Goal: Task Accomplishment & Management: Use online tool/utility

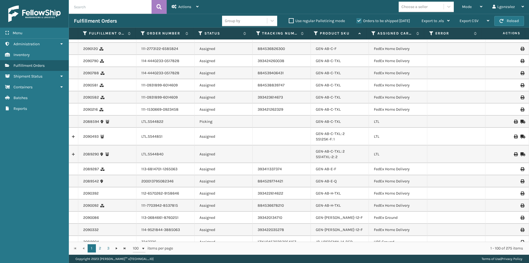
scroll to position [978, 0]
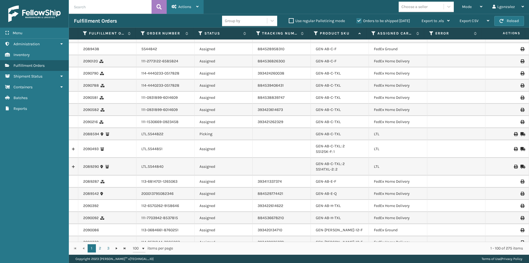
click at [195, 7] on div "Actions" at bounding box center [185, 7] width 27 height 14
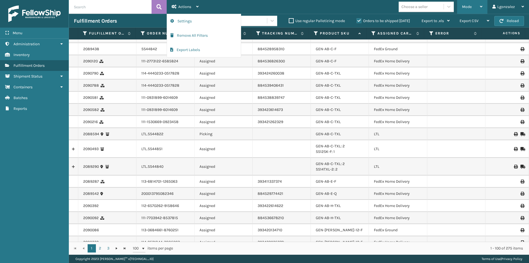
click at [484, 4] on div "Mode Regular Mode Picking Mode Labeling Mode Exit Scan Mode" at bounding box center [472, 7] width 30 height 14
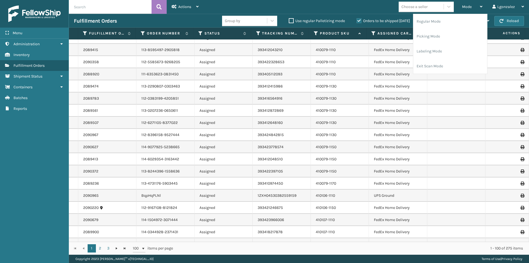
scroll to position [0, 0]
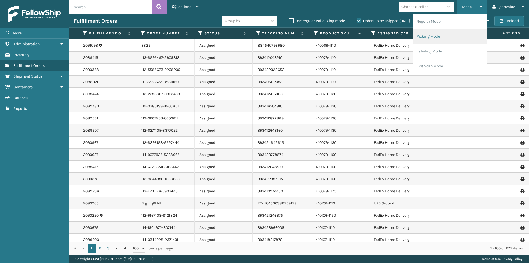
click at [440, 33] on li "Picking Mode" at bounding box center [451, 36] width 74 height 15
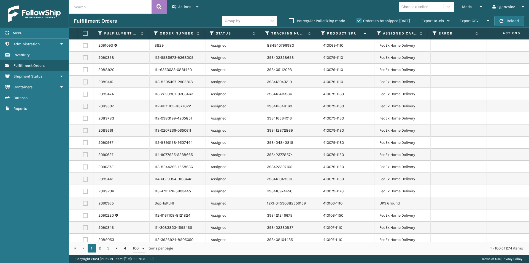
click at [86, 33] on label at bounding box center [85, 33] width 4 height 5
click at [83, 33] on input "checkbox" at bounding box center [83, 34] width 0 height 4
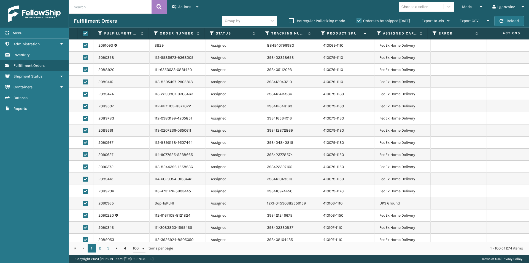
checkbox input "true"
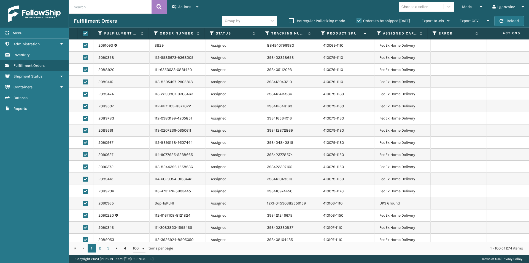
checkbox input "true"
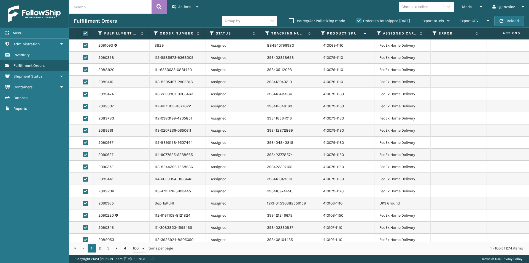
checkbox input "true"
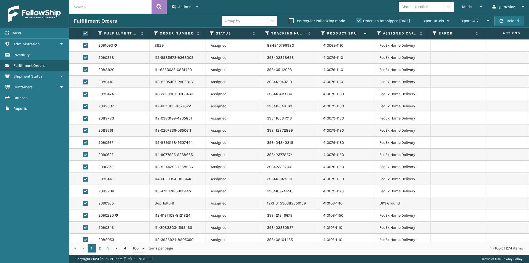
checkbox input "true"
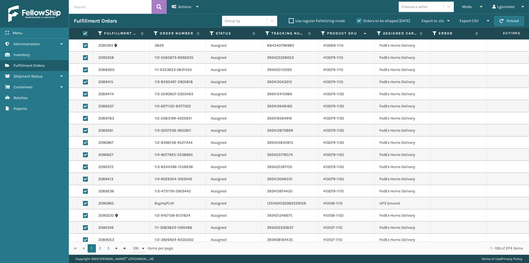
checkbox input "true"
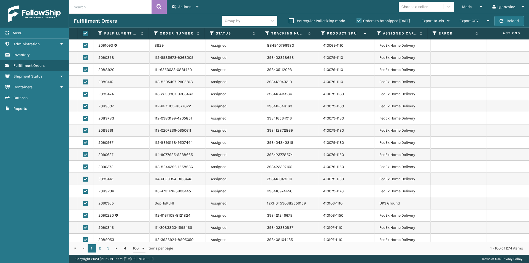
checkbox input "true"
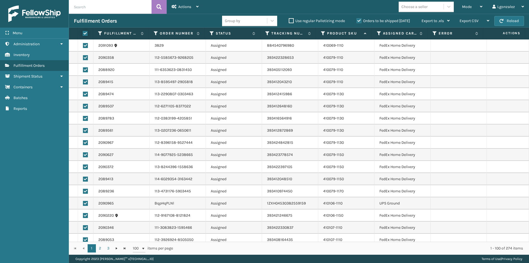
checkbox input "true"
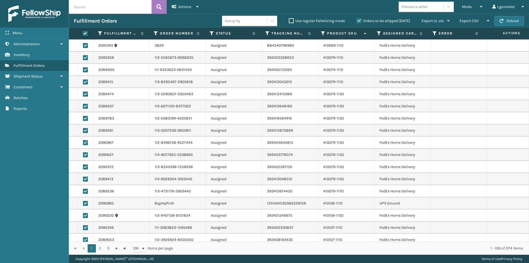
checkbox input "true"
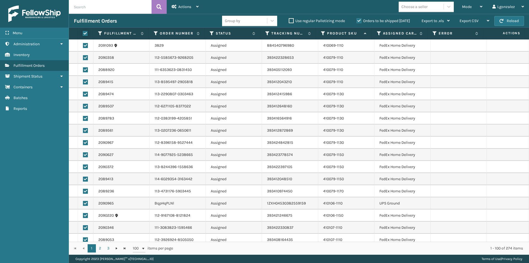
checkbox input "true"
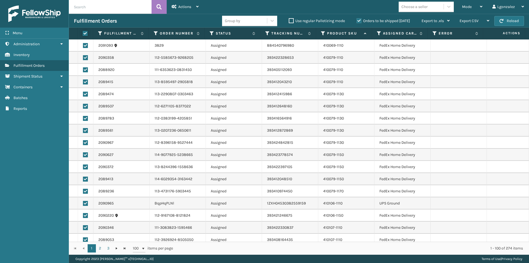
checkbox input "true"
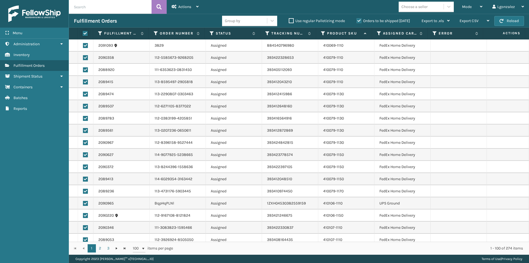
checkbox input "true"
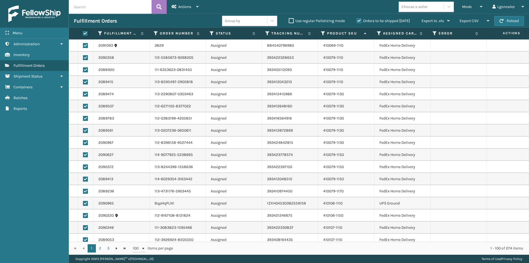
checkbox input "true"
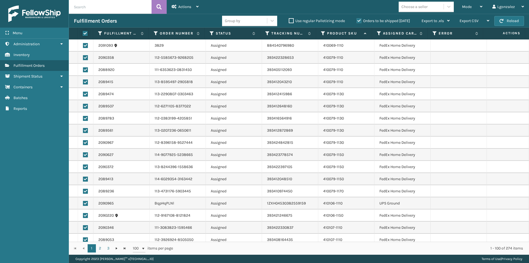
checkbox input "true"
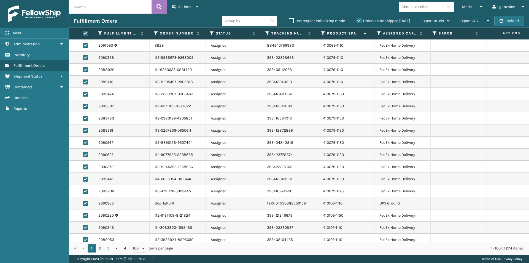
checkbox input "true"
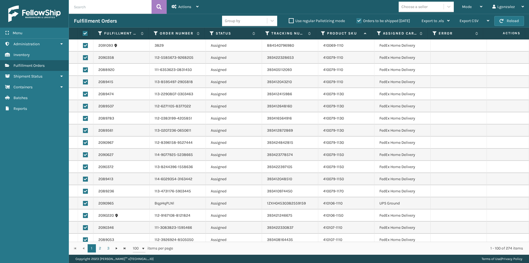
checkbox input "true"
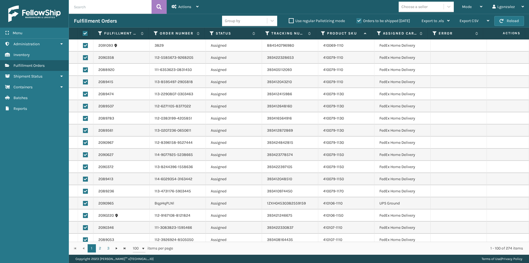
checkbox input "true"
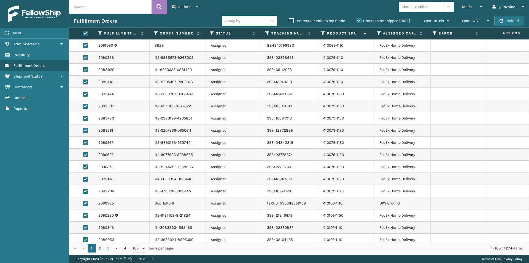
checkbox input "true"
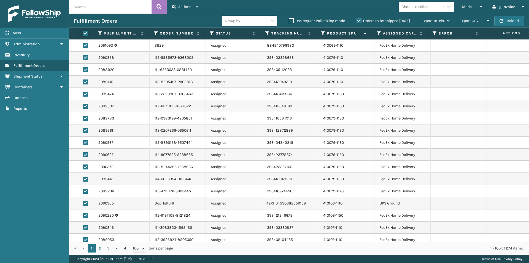
checkbox input "true"
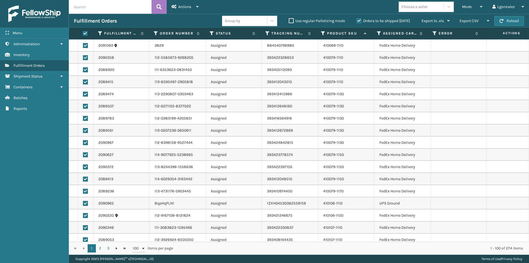
checkbox input "true"
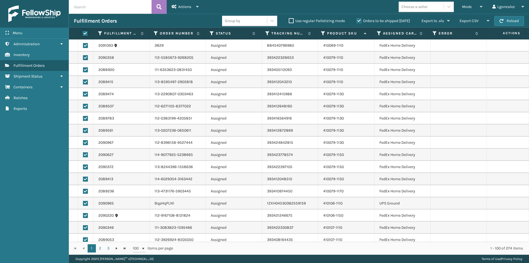
checkbox input "true"
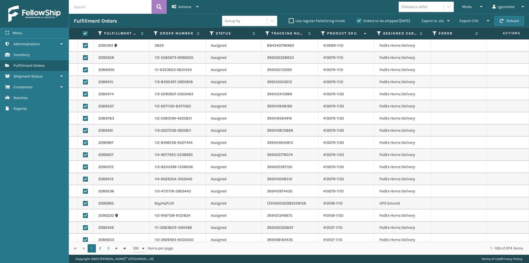
checkbox input "true"
click at [86, 33] on label at bounding box center [85, 33] width 4 height 5
click at [83, 33] on input "checkbox" at bounding box center [83, 34] width 0 height 4
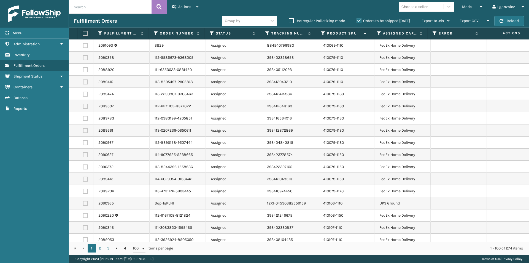
checkbox input "false"
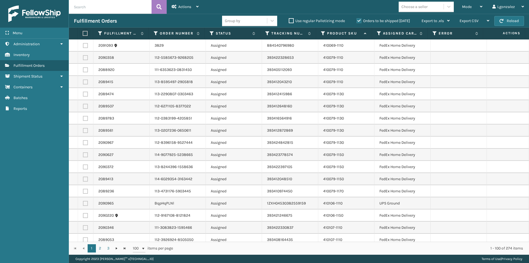
checkbox input "false"
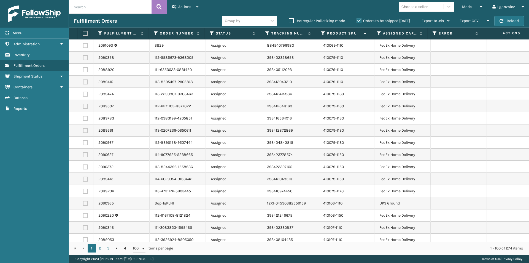
checkbox input "false"
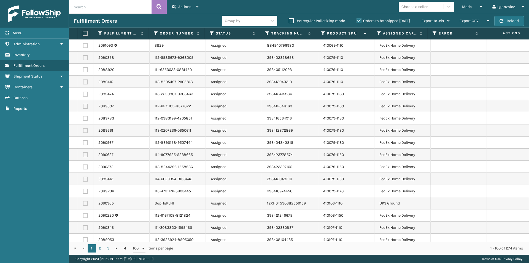
checkbox input "false"
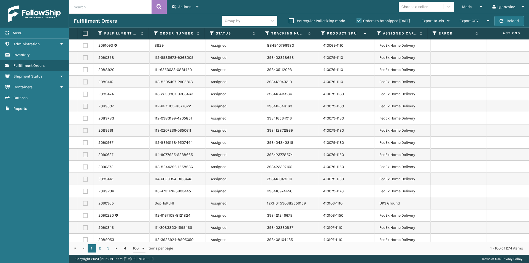
checkbox input "false"
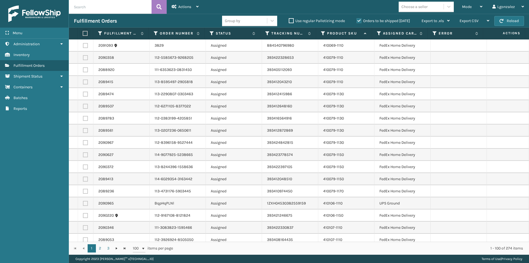
checkbox input "false"
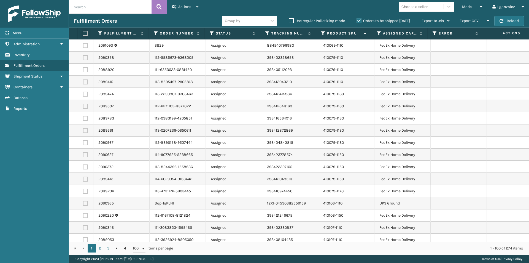
checkbox input "false"
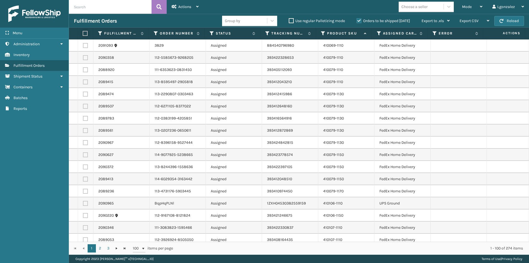
checkbox input "false"
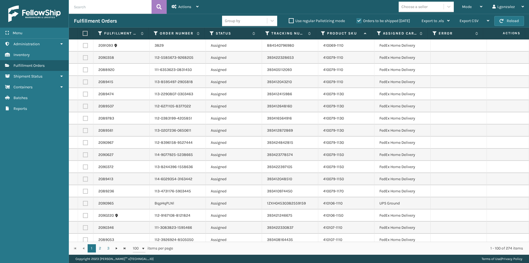
checkbox input "false"
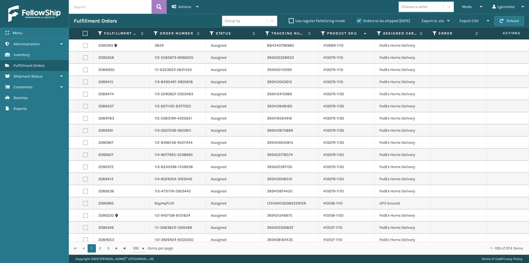
checkbox input "false"
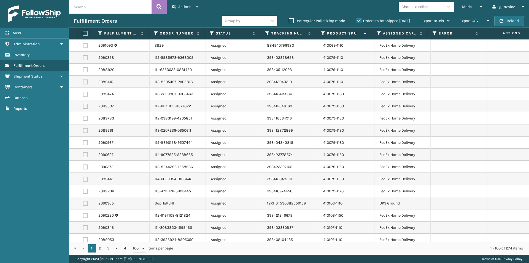
checkbox input "false"
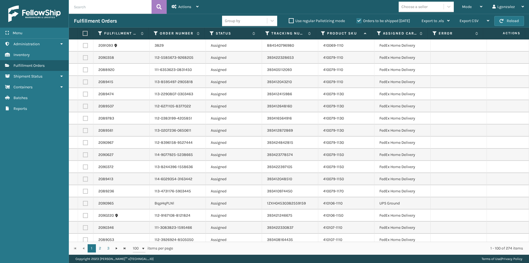
checkbox input "false"
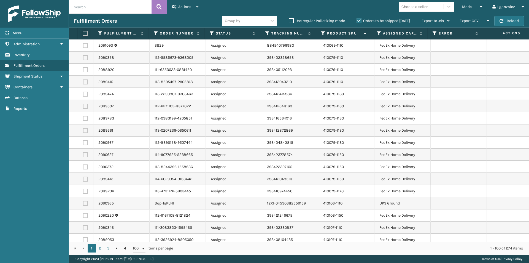
checkbox input "false"
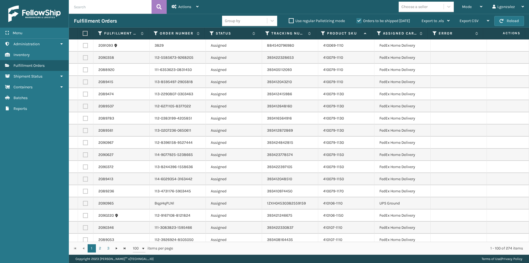
checkbox input "false"
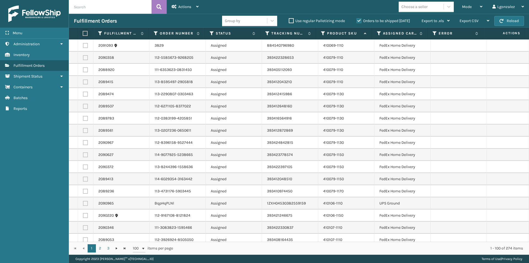
checkbox input "false"
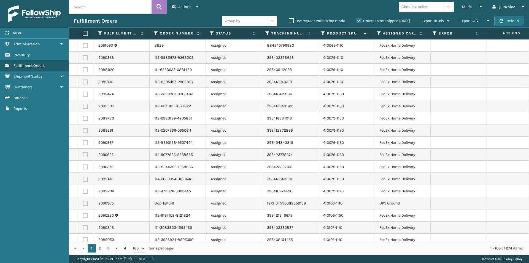
checkbox input "false"
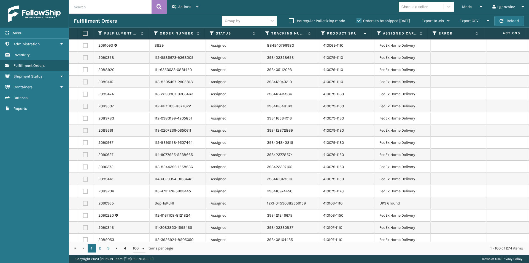
checkbox input "false"
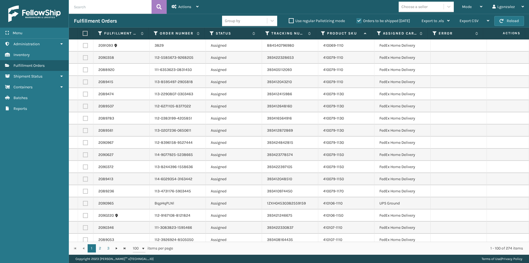
checkbox input "false"
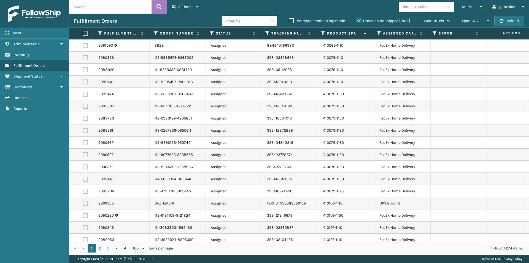
checkbox input "false"
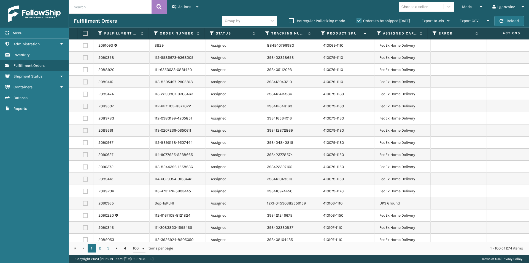
checkbox input "false"
click at [84, 35] on label at bounding box center [85, 33] width 4 height 5
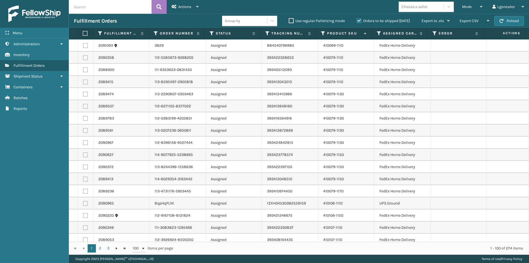
click at [83, 35] on input "checkbox" at bounding box center [83, 34] width 0 height 4
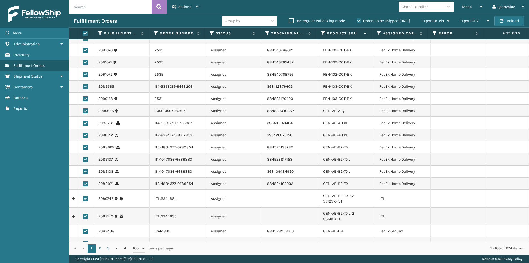
scroll to position [827, 0]
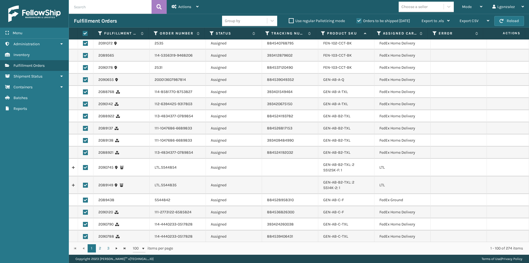
click at [84, 166] on label at bounding box center [85, 167] width 5 height 5
click at [83, 166] on input "checkbox" at bounding box center [83, 167] width 0 height 4
click at [86, 185] on label at bounding box center [85, 184] width 5 height 5
click at [83, 185] on input "checkbox" at bounding box center [83, 184] width 0 height 4
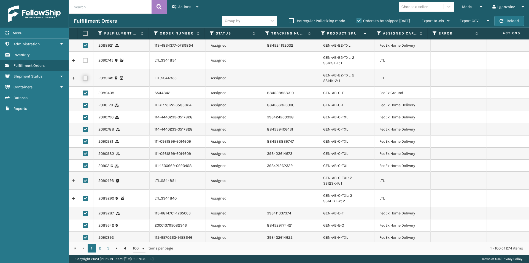
scroll to position [937, 0]
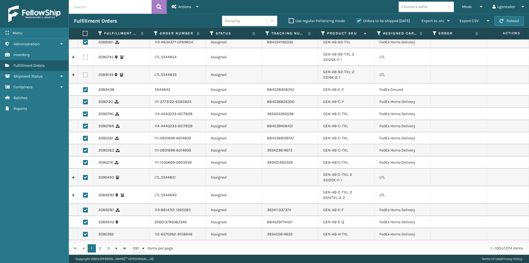
click at [86, 177] on label at bounding box center [85, 177] width 5 height 5
click at [83, 177] on input "checkbox" at bounding box center [83, 177] width 0 height 4
click at [84, 196] on label at bounding box center [85, 194] width 5 height 5
click at [83, 196] on input "checkbox" at bounding box center [83, 194] width 0 height 4
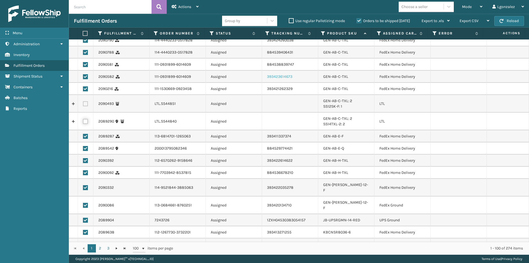
scroll to position [1033, 0]
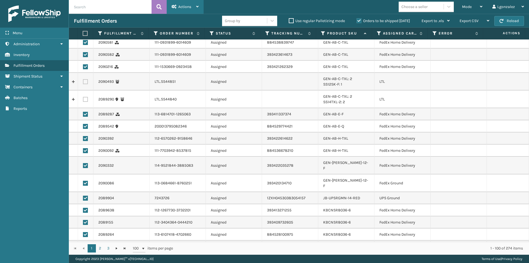
click at [195, 7] on div "Actions" at bounding box center [185, 7] width 27 height 14
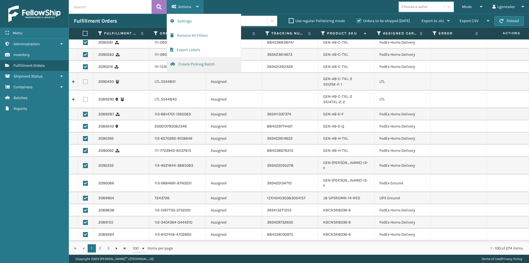
click at [182, 64] on button "Create Picking Batch" at bounding box center [204, 64] width 74 height 14
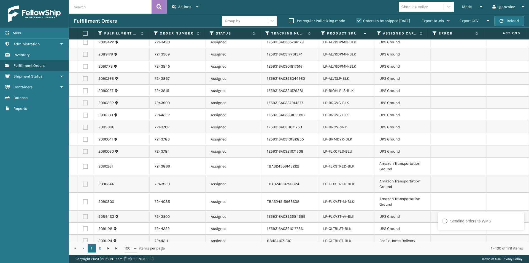
scroll to position [0, 0]
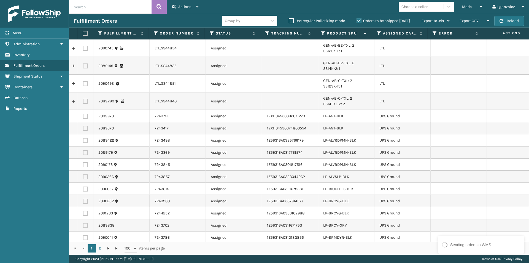
click at [84, 32] on label at bounding box center [85, 33] width 4 height 5
click at [83, 32] on input "checkbox" at bounding box center [83, 34] width 0 height 4
click at [85, 50] on label at bounding box center [85, 48] width 5 height 5
click at [83, 49] on input "checkbox" at bounding box center [83, 48] width 0 height 4
click at [84, 66] on label at bounding box center [85, 65] width 5 height 5
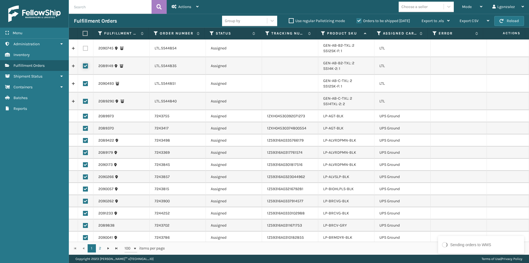
click at [83, 66] on input "checkbox" at bounding box center [83, 65] width 0 height 4
click at [84, 83] on label at bounding box center [85, 83] width 5 height 5
click at [83, 83] on input "checkbox" at bounding box center [83, 83] width 0 height 4
click at [84, 101] on label at bounding box center [85, 101] width 5 height 5
click at [83, 101] on input "checkbox" at bounding box center [83, 101] width 0 height 4
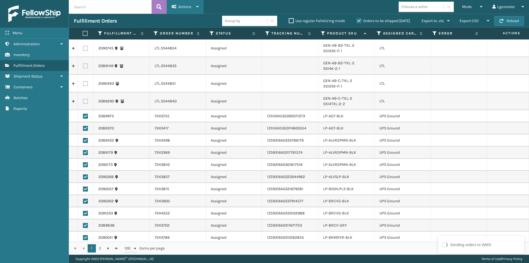
click at [193, 7] on div "Actions" at bounding box center [185, 7] width 27 height 14
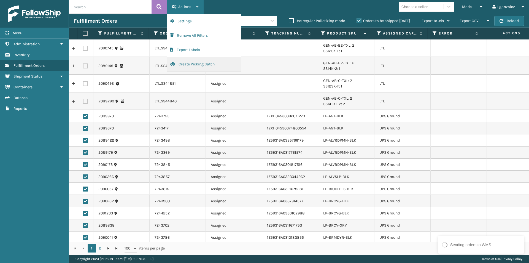
click at [178, 65] on button "Create Picking Batch" at bounding box center [204, 64] width 74 height 14
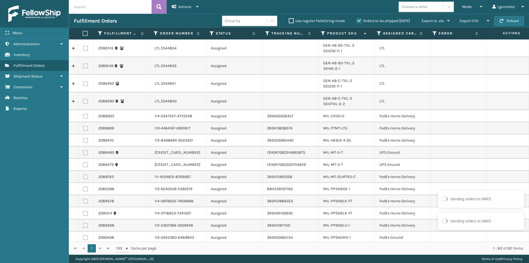
click at [86, 32] on label at bounding box center [85, 33] width 4 height 5
click at [83, 32] on input "checkbox" at bounding box center [83, 34] width 0 height 4
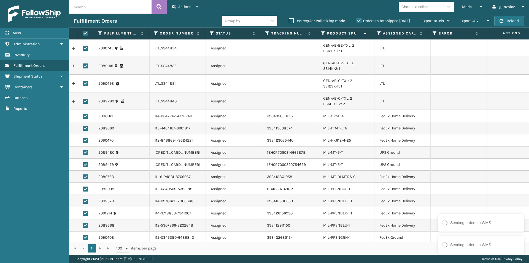
click at [87, 49] on label at bounding box center [85, 48] width 5 height 5
click at [83, 49] on input "checkbox" at bounding box center [83, 48] width 0 height 4
click at [84, 65] on label at bounding box center [85, 65] width 5 height 5
click at [83, 65] on input "checkbox" at bounding box center [83, 65] width 0 height 4
click at [85, 83] on label at bounding box center [85, 83] width 5 height 5
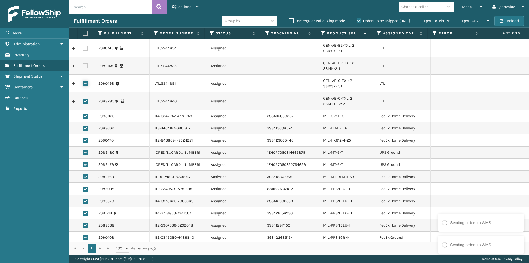
click at [83, 83] on input "checkbox" at bounding box center [83, 83] width 0 height 4
click at [85, 101] on label at bounding box center [85, 101] width 5 height 5
click at [83, 101] on input "checkbox" at bounding box center [83, 101] width 0 height 4
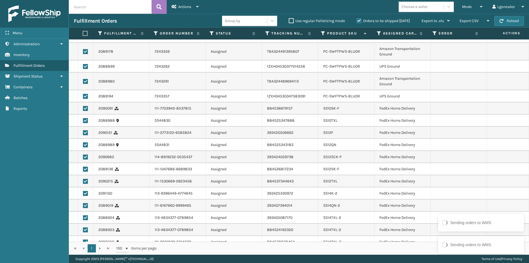
scroll to position [897, 0]
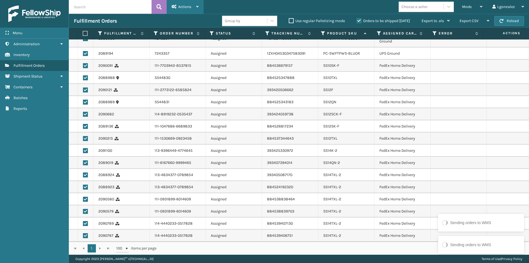
click at [181, 5] on span "Actions" at bounding box center [184, 6] width 13 height 5
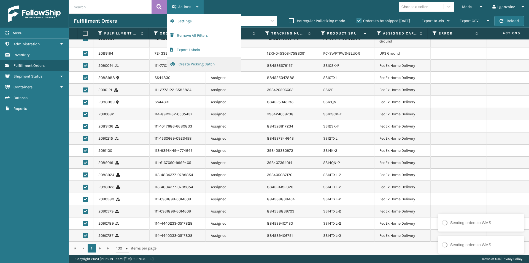
click at [179, 64] on button "Create Picking Batch" at bounding box center [204, 64] width 74 height 14
